Goal: Task Accomplishment & Management: Manage account settings

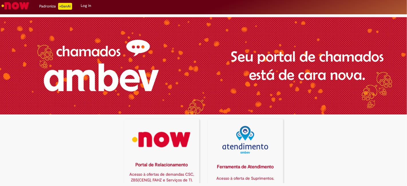
click at [164, 139] on img at bounding box center [162, 140] width 68 height 28
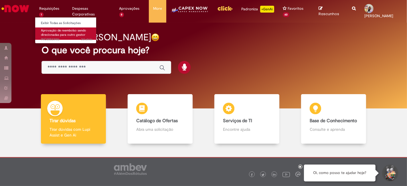
click at [58, 35] on span "Aprovação de reembolso sendo direcionadas para outro gestor" at bounding box center [63, 32] width 45 height 9
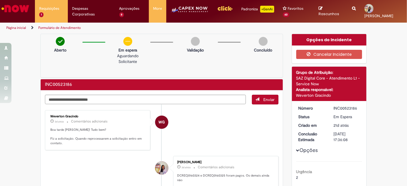
scroll to position [32, 0]
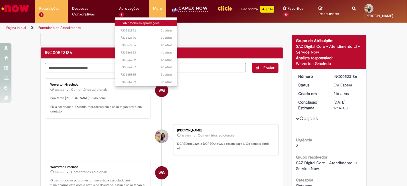
click at [120, 20] on link "Exibir todas as aprovações" at bounding box center [146, 23] width 63 height 6
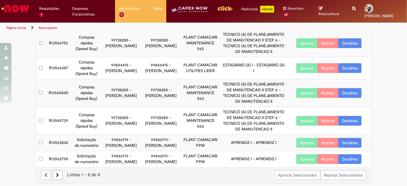
scroll to position [120, 0]
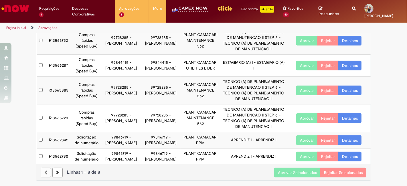
click at [291, 173] on button "Aprovar Selecionados" at bounding box center [297, 173] width 46 height 10
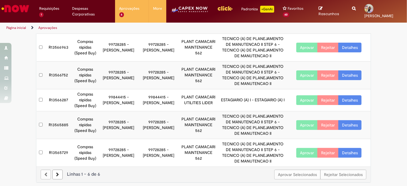
scroll to position [64, 0]
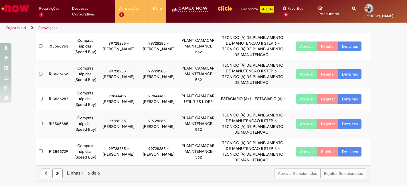
click at [56, 171] on icon at bounding box center [57, 173] width 3 height 4
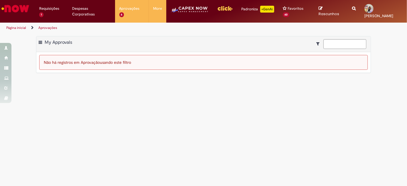
scroll to position [0, 0]
